Goal: Information Seeking & Learning: Learn about a topic

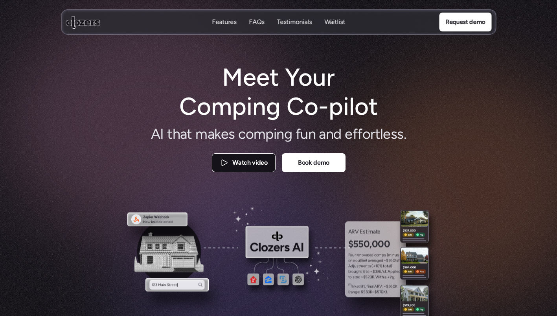
click at [257, 164] on p "Watch video" at bounding box center [249, 163] width 35 height 10
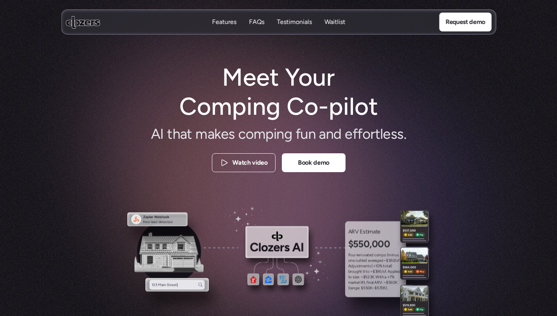
click at [222, 21] on p "Features" at bounding box center [224, 22] width 24 height 9
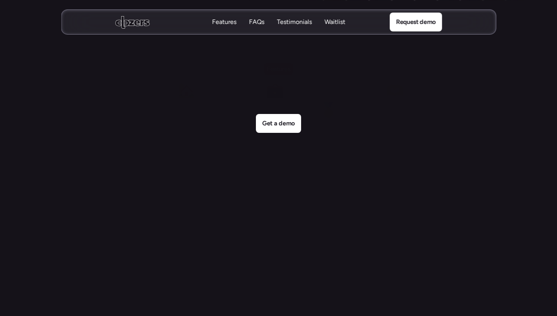
scroll to position [1813, 0]
